Goal: Navigation & Orientation: Find specific page/section

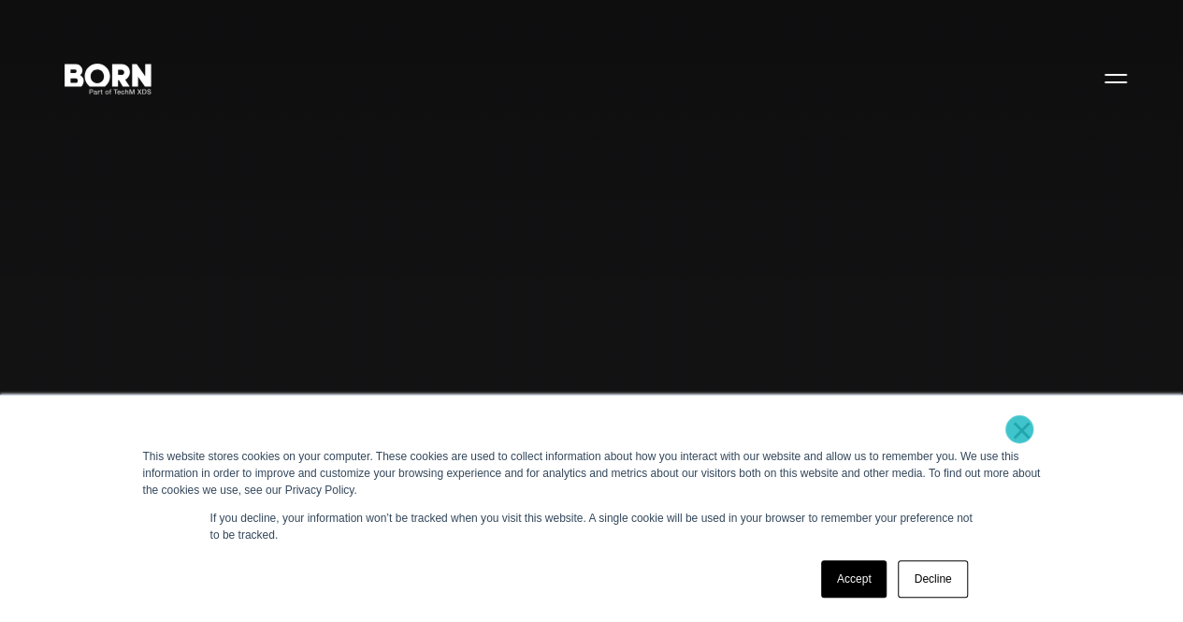
click at [1019, 429] on link "×" at bounding box center [1022, 430] width 22 height 17
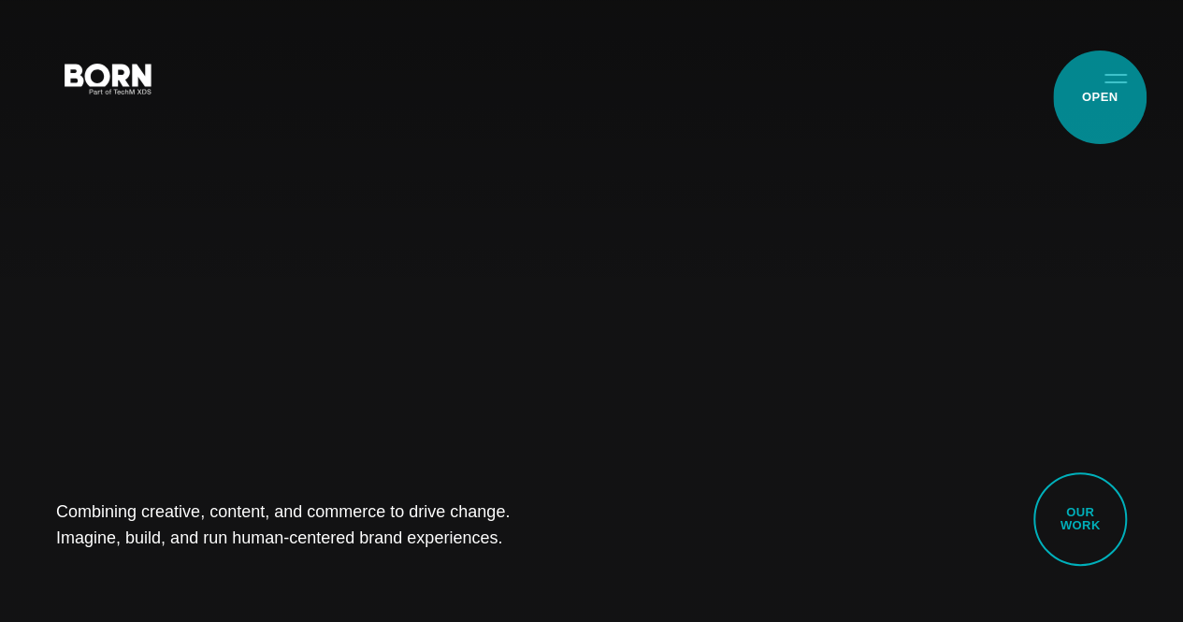
click at [1099, 97] on button "Primary Menu" at bounding box center [1115, 77] width 45 height 39
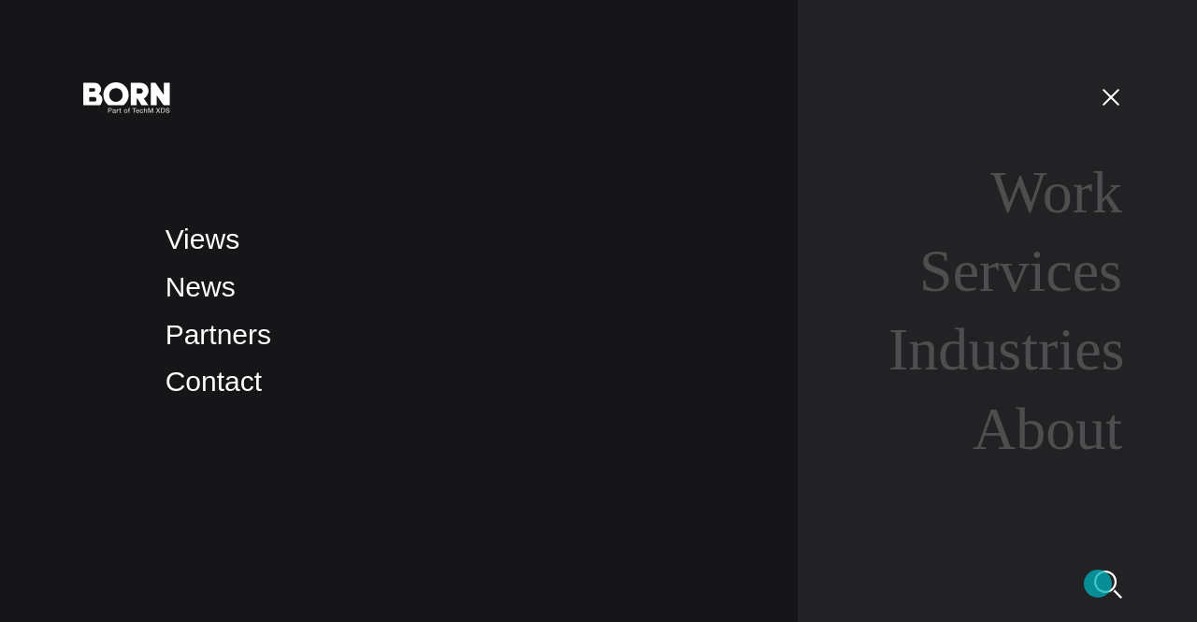
click at [1098, 583] on img at bounding box center [1108, 584] width 28 height 28
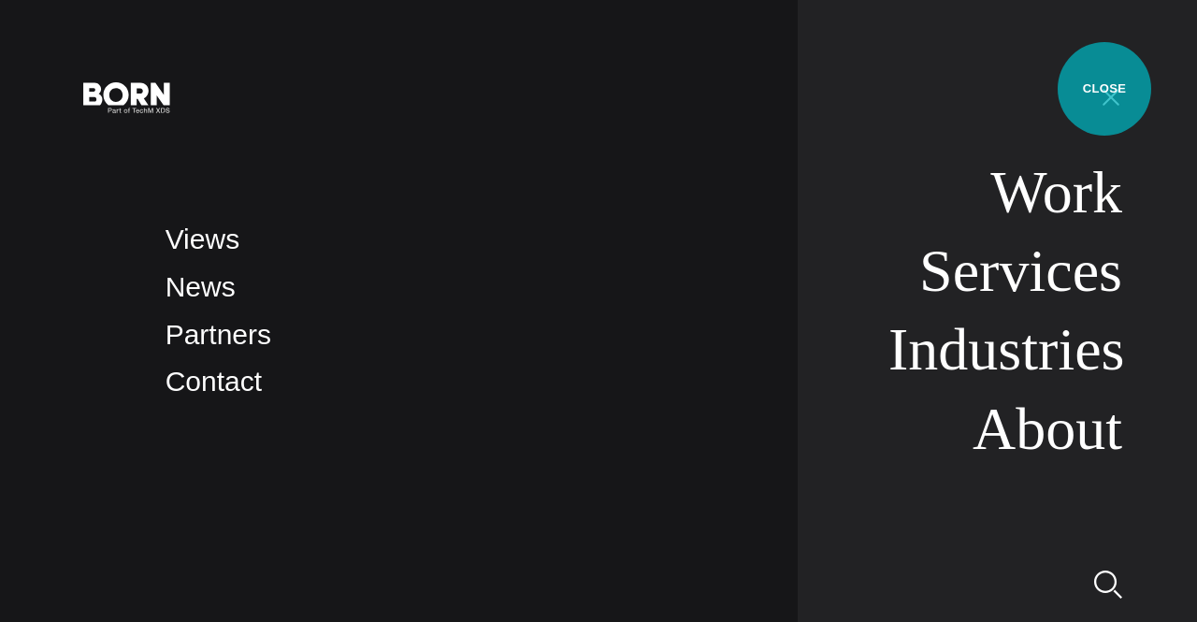
click at [1104, 89] on button "Primary Menu" at bounding box center [1110, 96] width 45 height 39
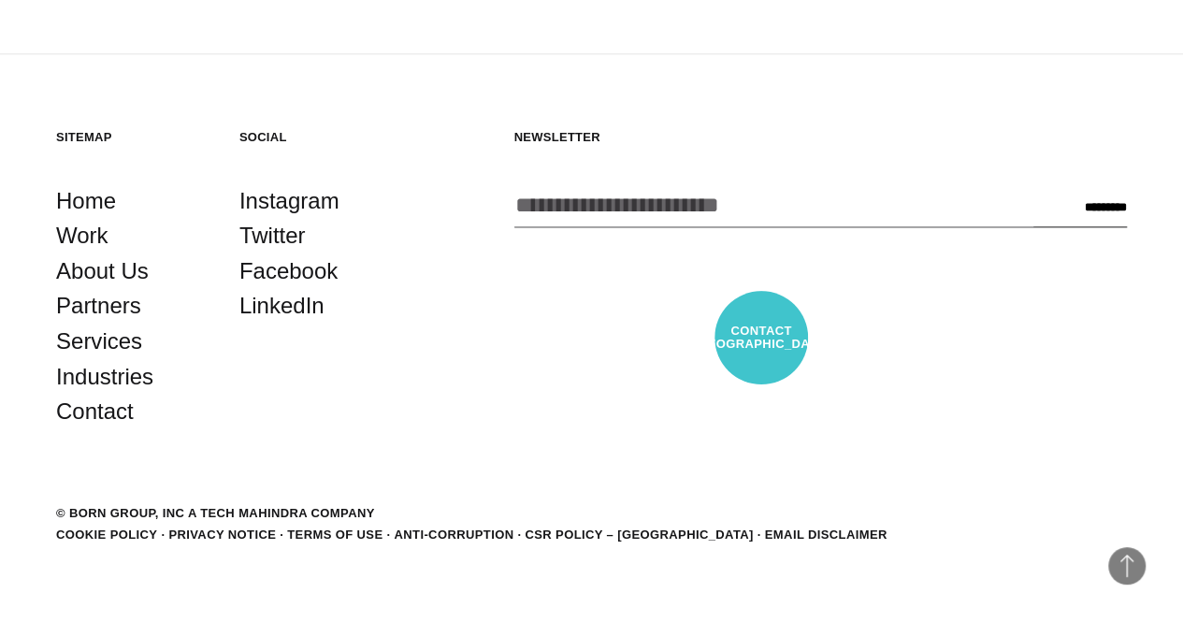
scroll to position [4639, 0]
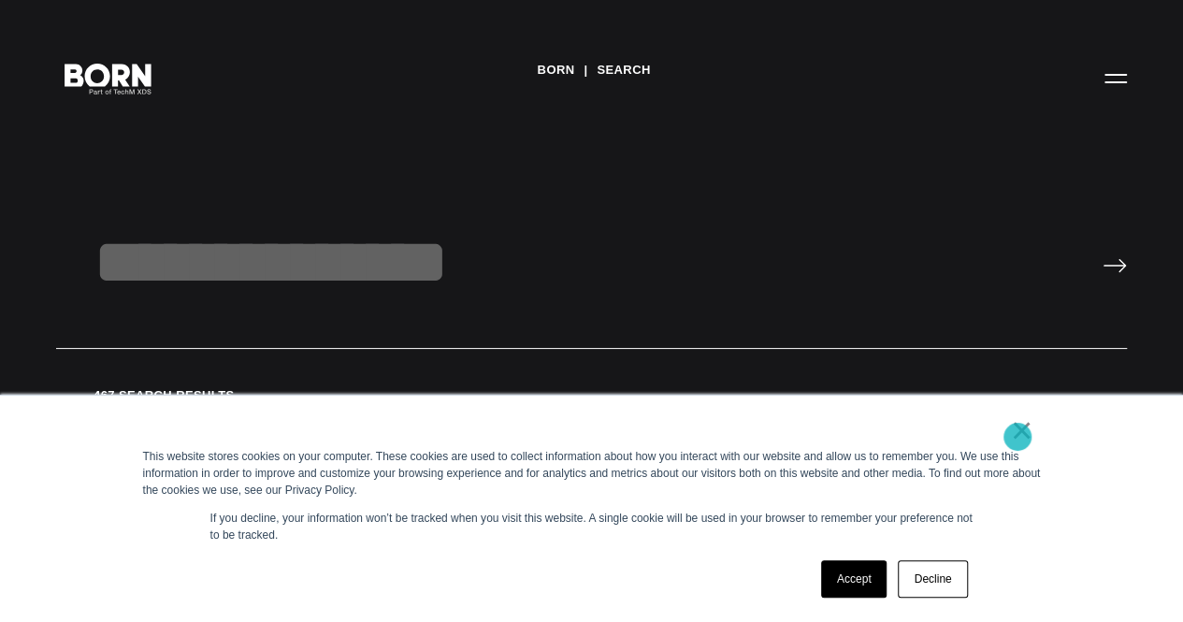
click at [1017, 437] on link "×" at bounding box center [1022, 430] width 22 height 17
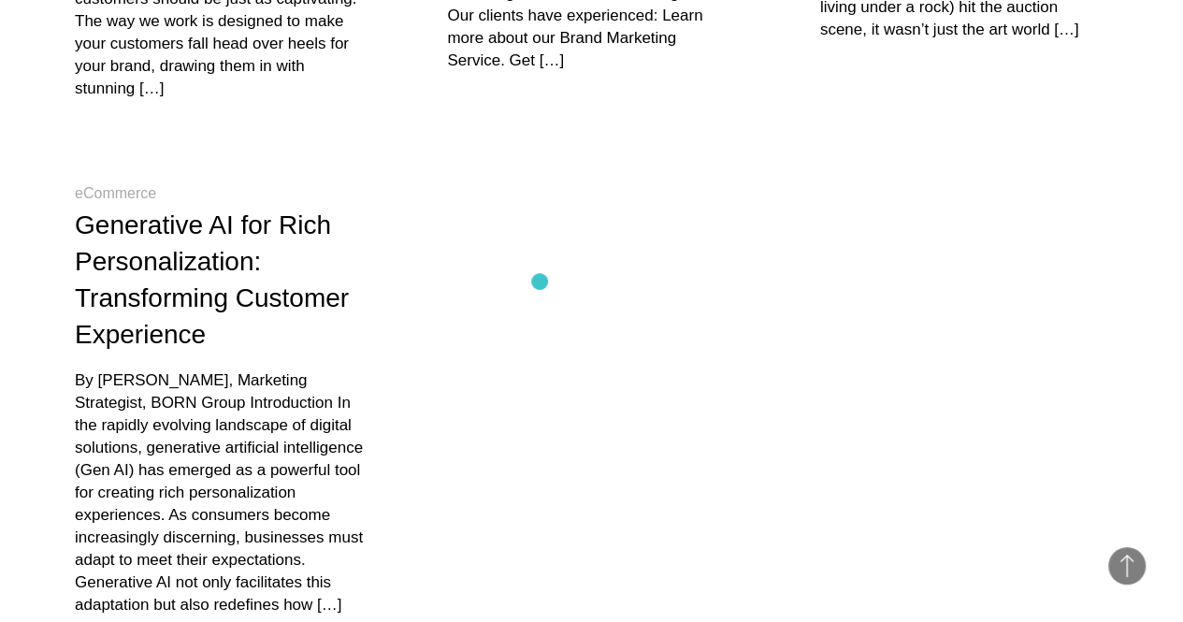
scroll to position [853, 0]
